Goal: Complete application form

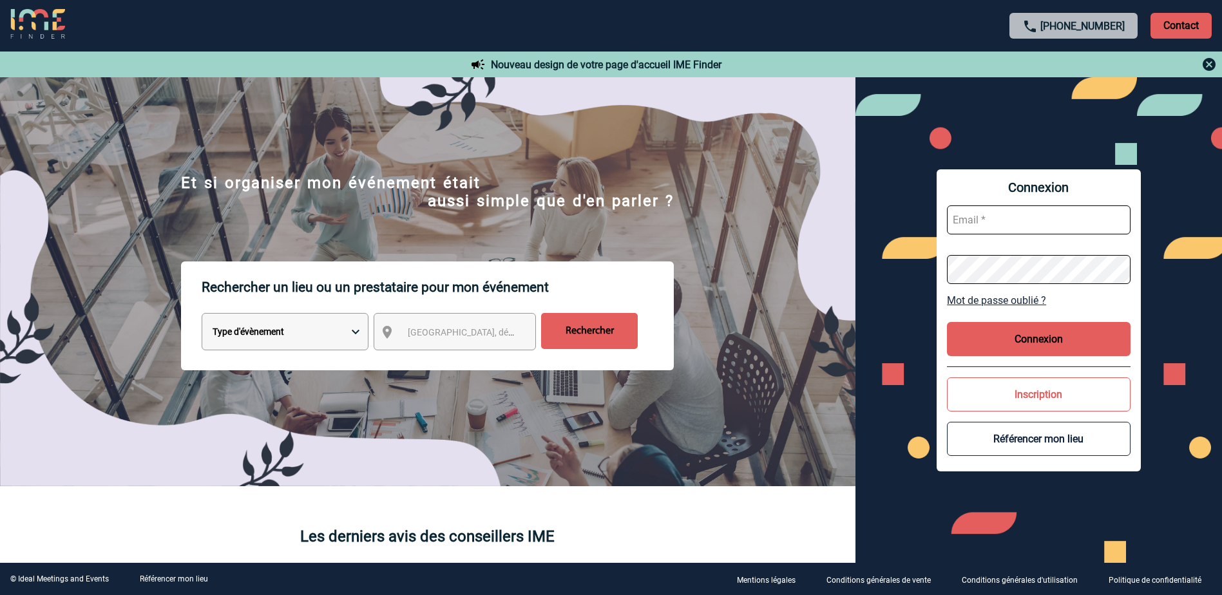
click at [349, 324] on select "Type d'évènement Séminaire avec nuitée Réunion Repas de groupe Team Building & …" at bounding box center [285, 331] width 167 height 37
click at [202, 315] on select "Type d'évènement Séminaire avec nuitée Réunion Repas de groupe Team Building & …" at bounding box center [285, 331] width 167 height 37
click at [464, 337] on span "[GEOGRAPHIC_DATA], département, région..." at bounding box center [497, 332] width 179 height 10
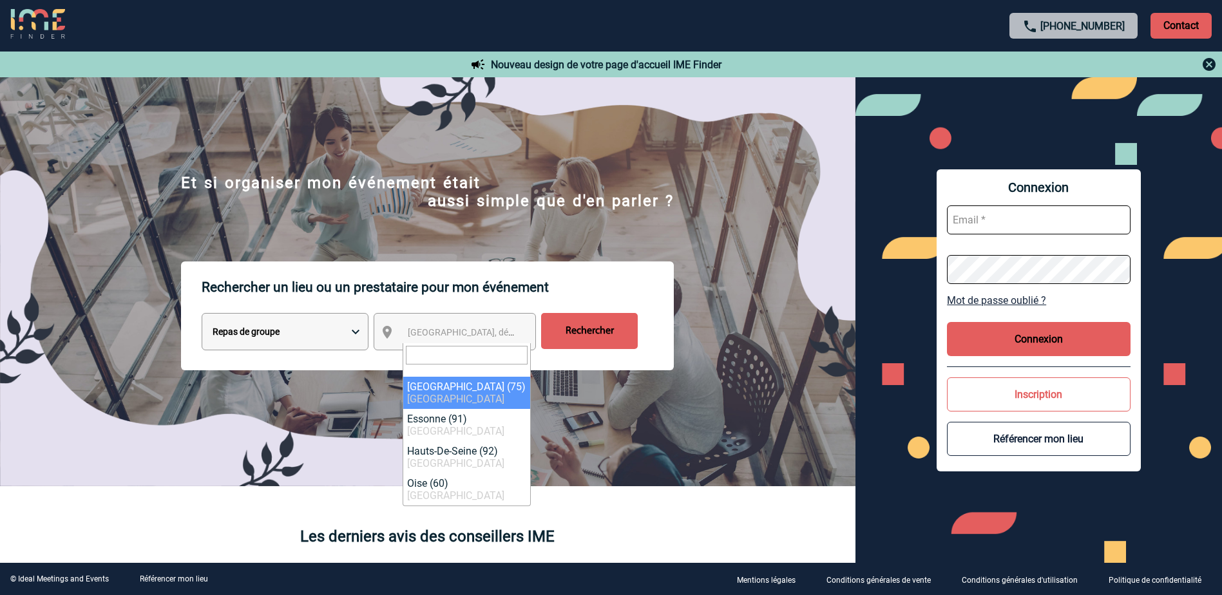
click at [460, 352] on input "search" at bounding box center [467, 355] width 122 height 19
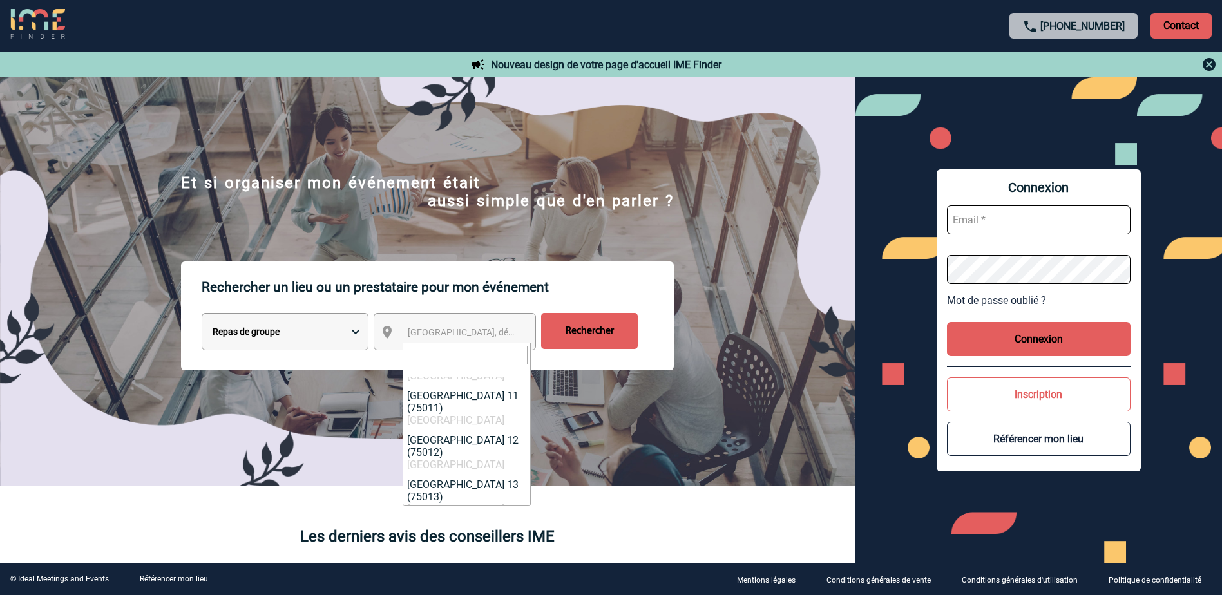
scroll to position [776, 0]
click at [357, 329] on select "Type d'évènement Séminaire avec nuitée Réunion Repas de groupe Team Building & …" at bounding box center [285, 331] width 167 height 37
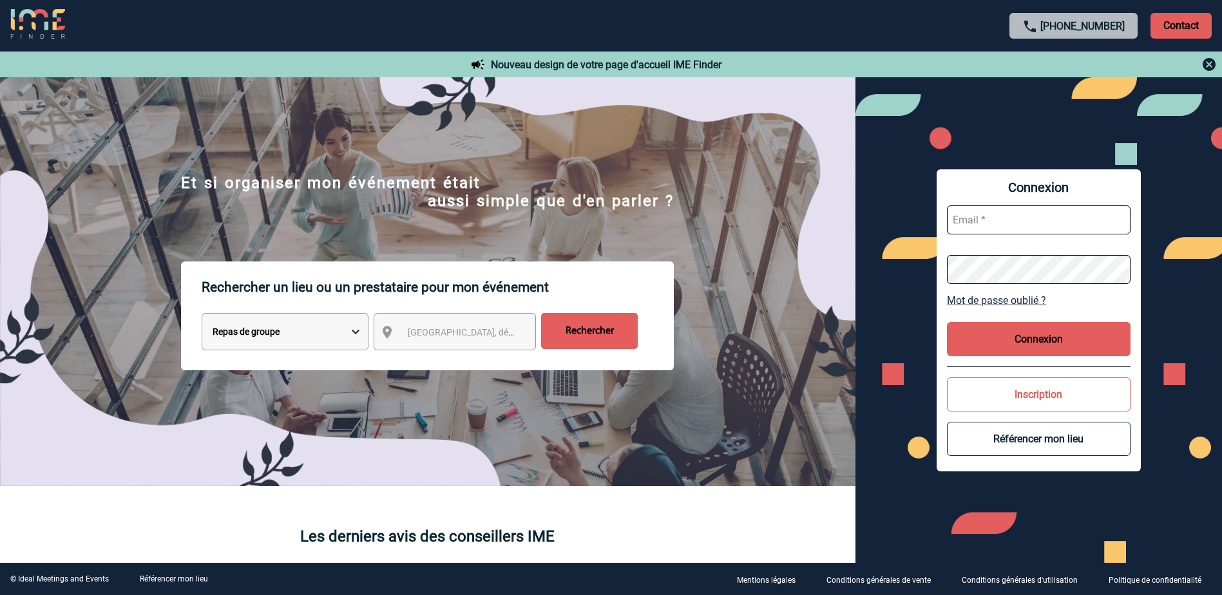
click at [357, 329] on select "Type d'évènement Séminaire avec nuitée Réunion Repas de groupe Team Building & …" at bounding box center [285, 331] width 167 height 37
select select "2"
click at [202, 315] on select "Type d'évènement Séminaire avec nuitée Réunion Repas de groupe Team Building & …" at bounding box center [285, 331] width 167 height 37
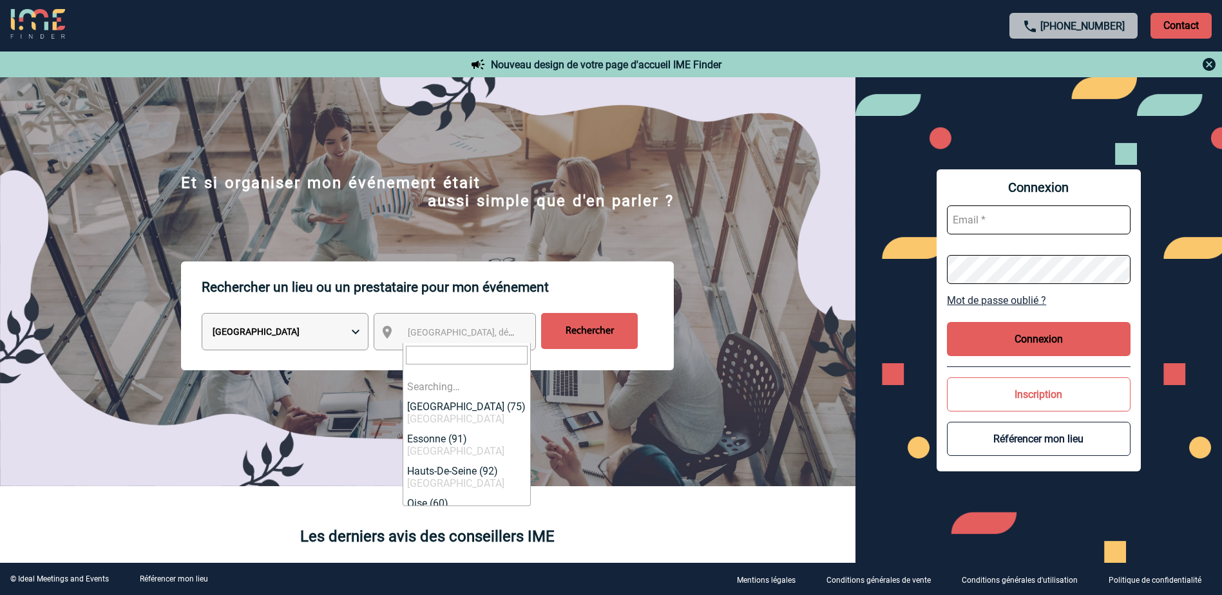
click at [475, 330] on span "[GEOGRAPHIC_DATA], département, région..." at bounding box center [497, 332] width 179 height 10
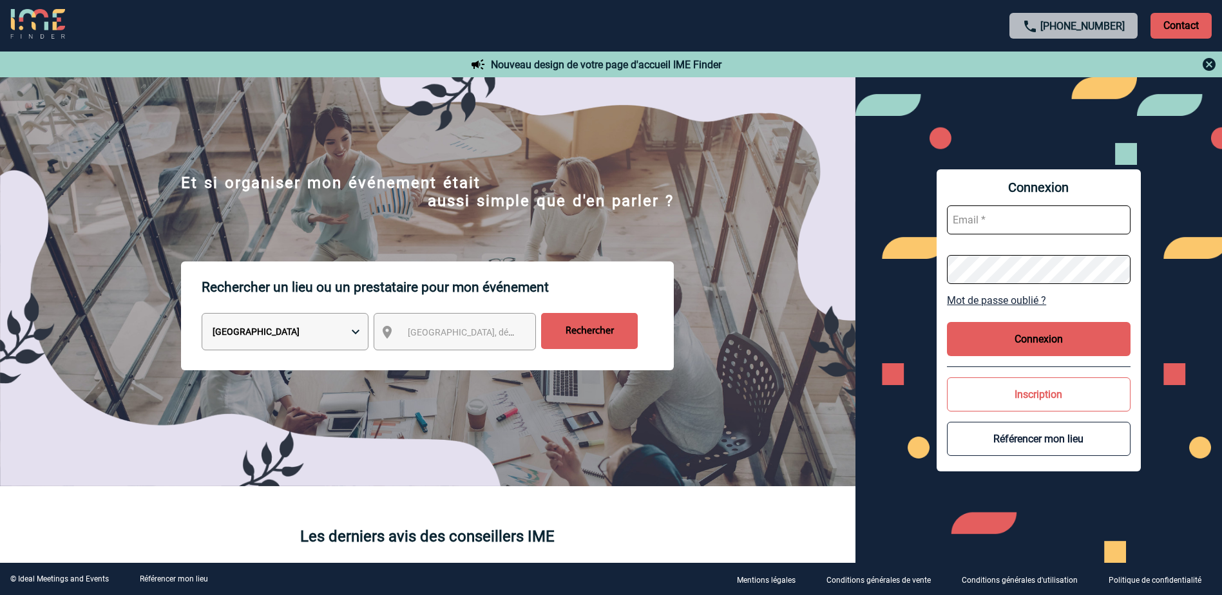
drag, startPoint x: 661, startPoint y: 381, endPoint x: 641, endPoint y: 153, distance: 229.5
click at [1025, 386] on button "Inscription" at bounding box center [1039, 394] width 184 height 34
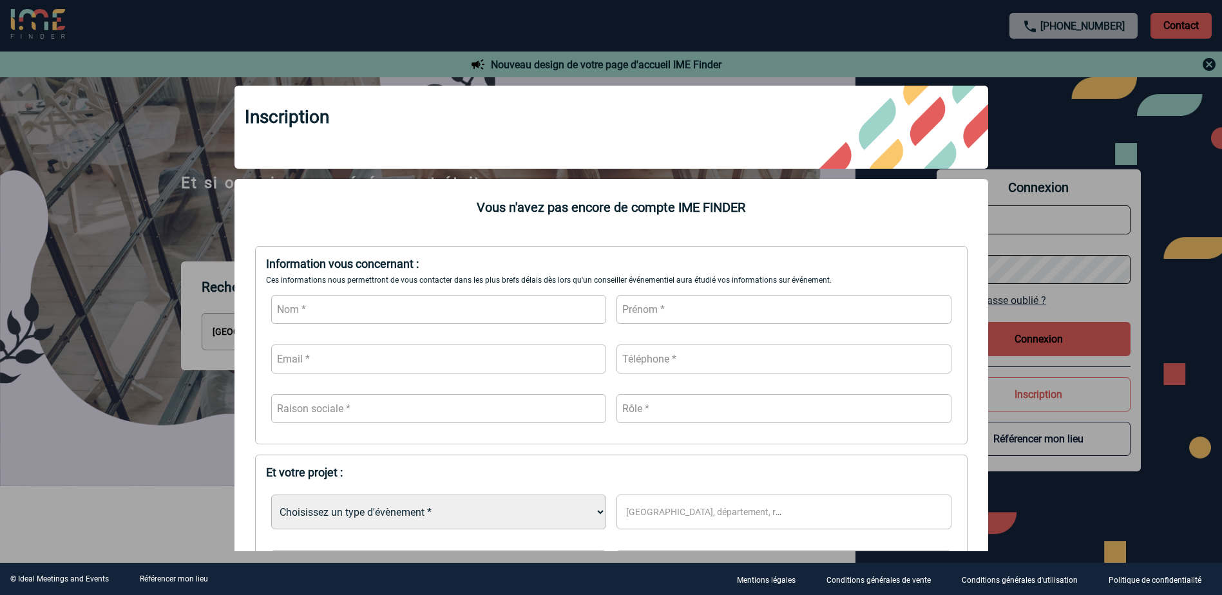
click at [413, 314] on input "text" at bounding box center [438, 309] width 335 height 29
type input "[PERSON_NAME]"
type input "0674796569"
type input "[PERSON_NAME][EMAIL_ADDRESS][DOMAIN_NAME]"
type input "0674796569"
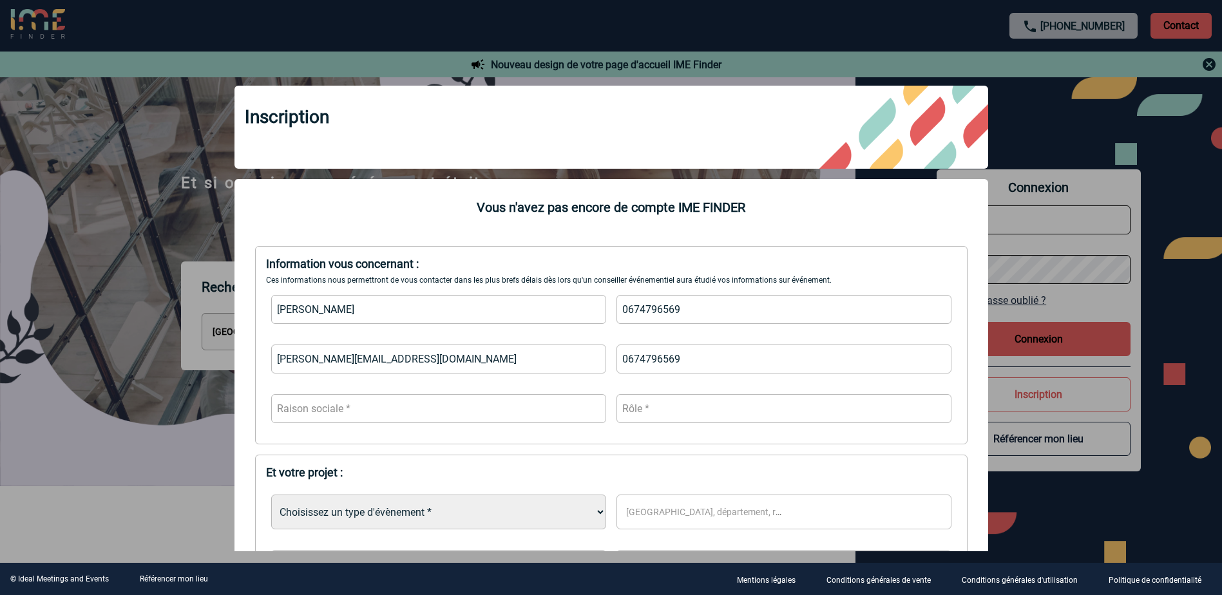
drag, startPoint x: 418, startPoint y: 355, endPoint x: 350, endPoint y: 371, distance: 69.4
click at [350, 371] on input "[PERSON_NAME][EMAIL_ADDRESS][DOMAIN_NAME]" at bounding box center [438, 359] width 335 height 29
type input "[PERSON_NAME][EMAIL_ADDRESS][DOMAIN_NAME]"
click at [499, 407] on input "text" at bounding box center [438, 408] width 335 height 29
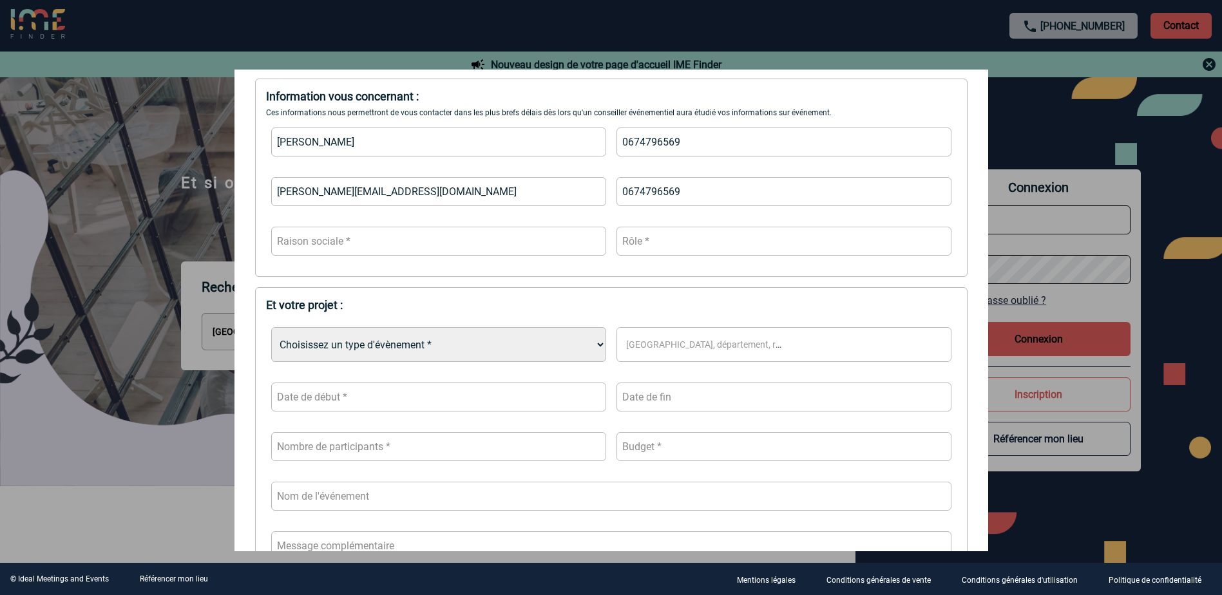
scroll to position [0, 0]
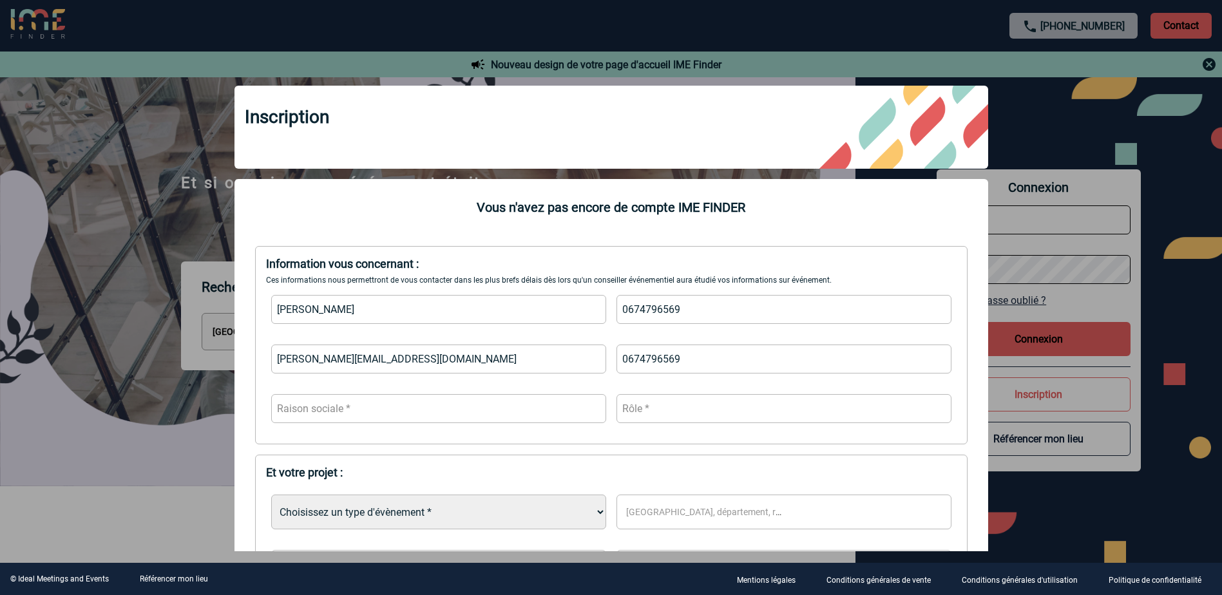
click at [19, 224] on div at bounding box center [611, 297] width 1222 height 595
